Goal: Information Seeking & Learning: Find specific fact

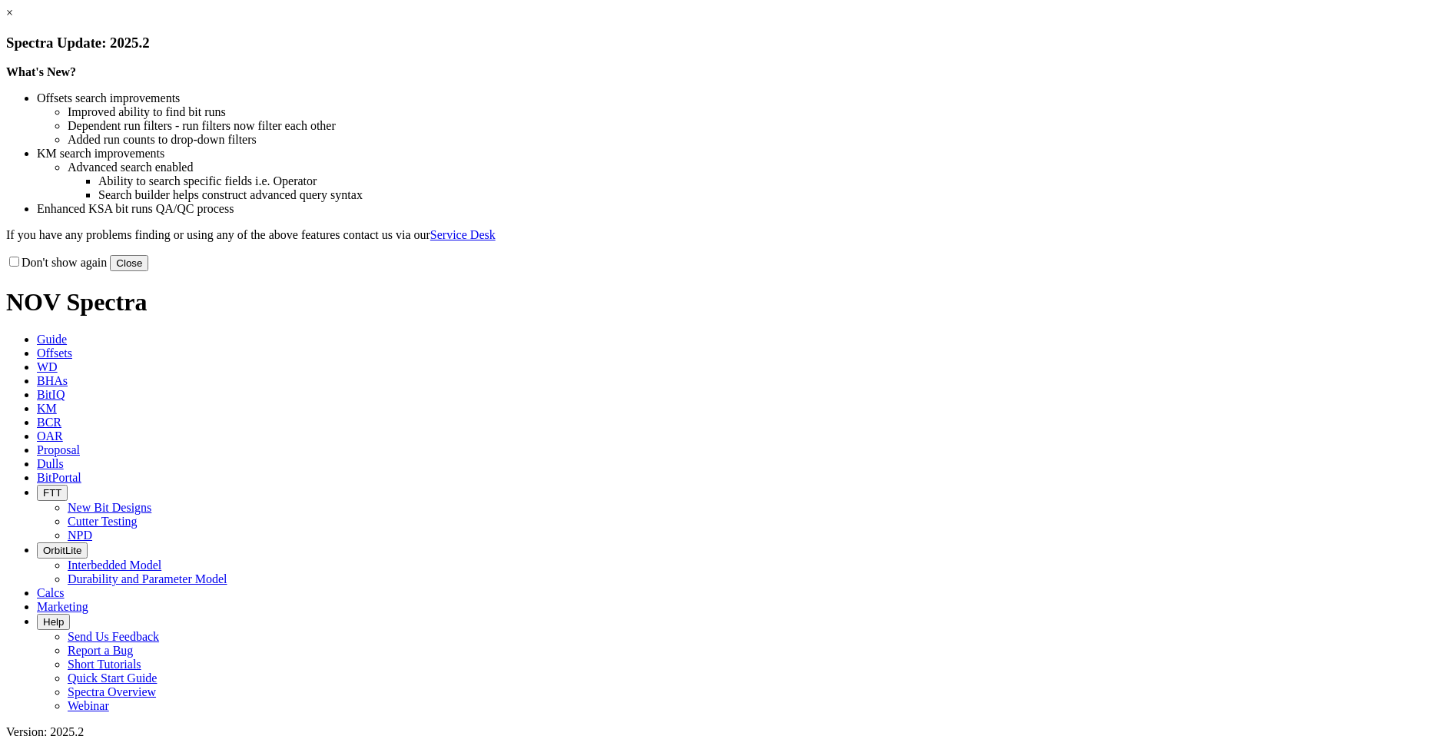
click at [148, 271] on button "Close" at bounding box center [129, 263] width 38 height 16
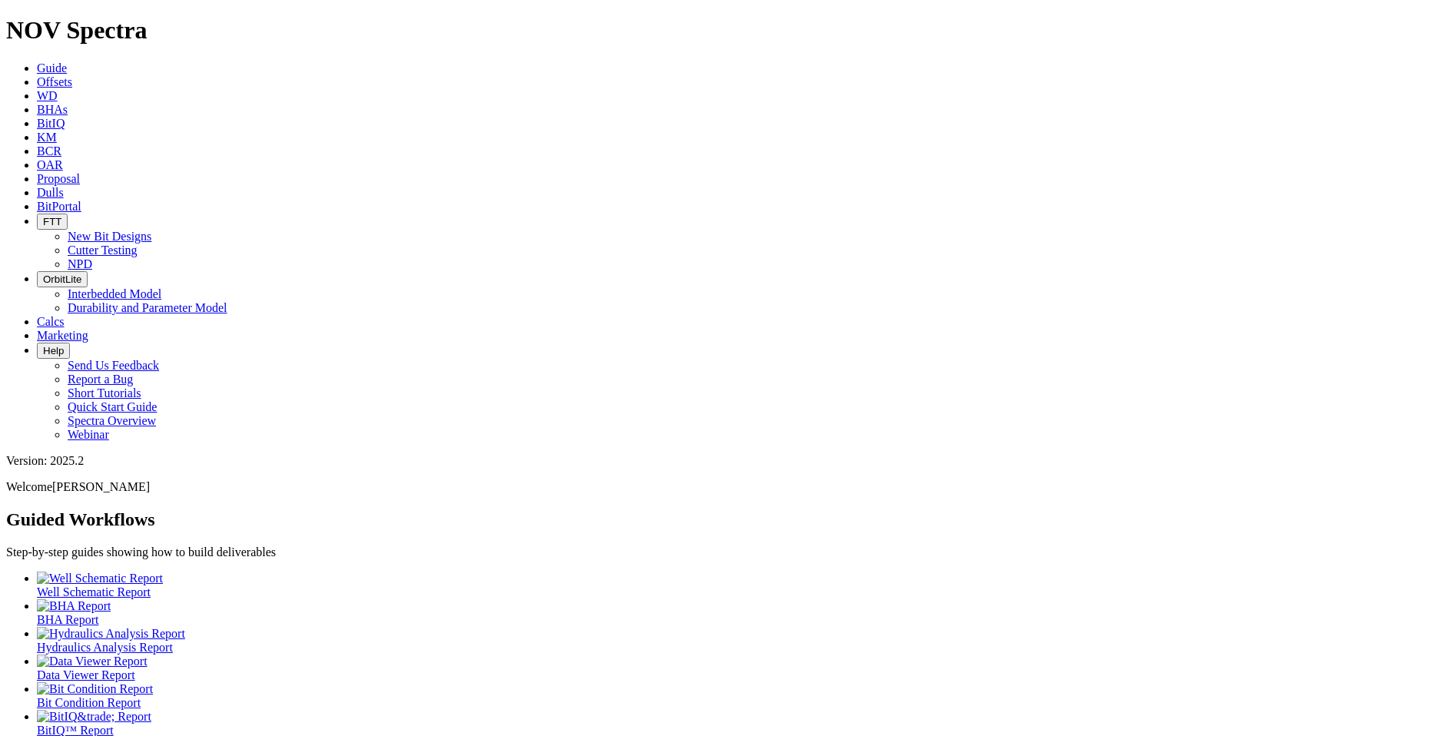
click at [37, 75] on icon at bounding box center [37, 81] width 0 height 13
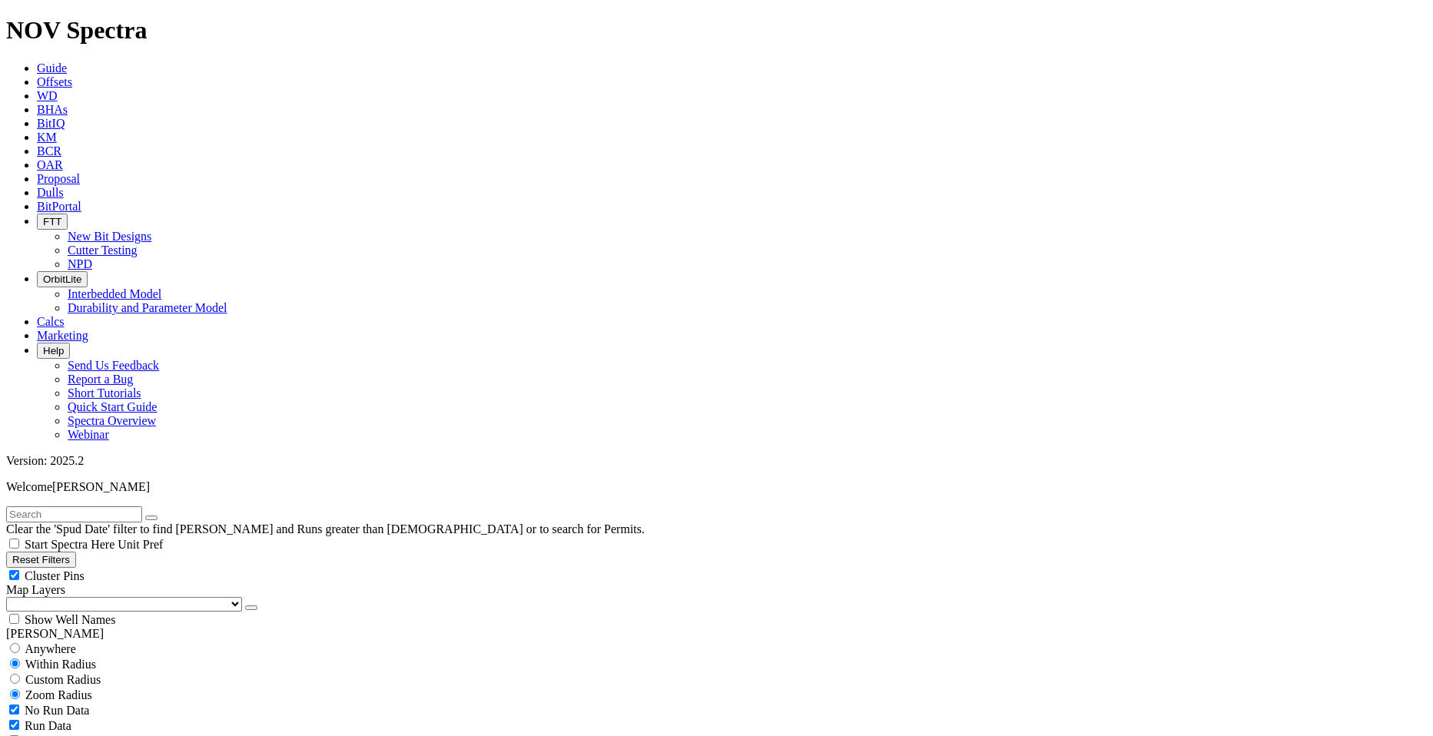
click at [101, 506] on input "text" at bounding box center [74, 514] width 136 height 16
type input "Bierden"
